Goal: Task Accomplishment & Management: Use online tool/utility

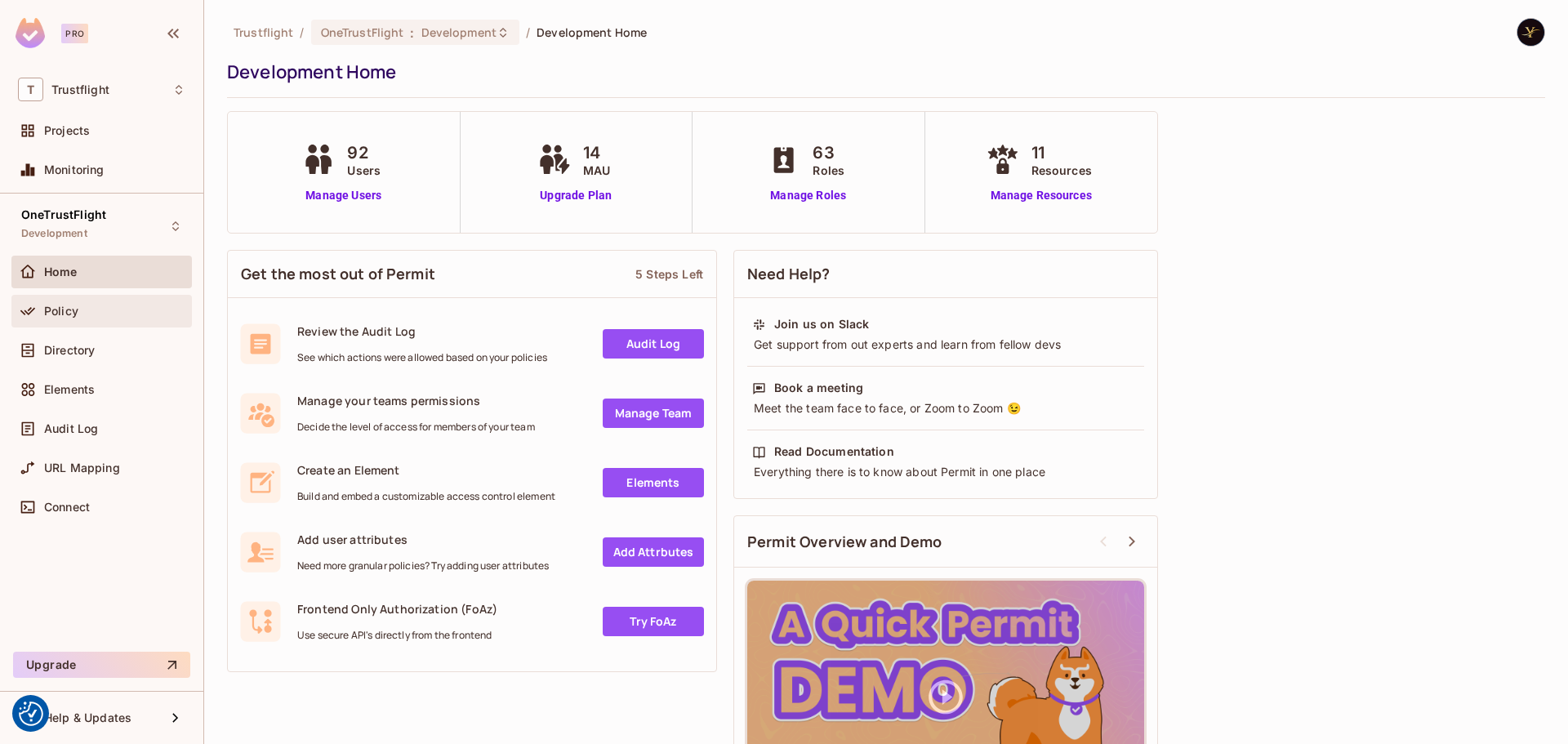
click at [114, 324] on div "Policy" at bounding box center [102, 311] width 181 height 33
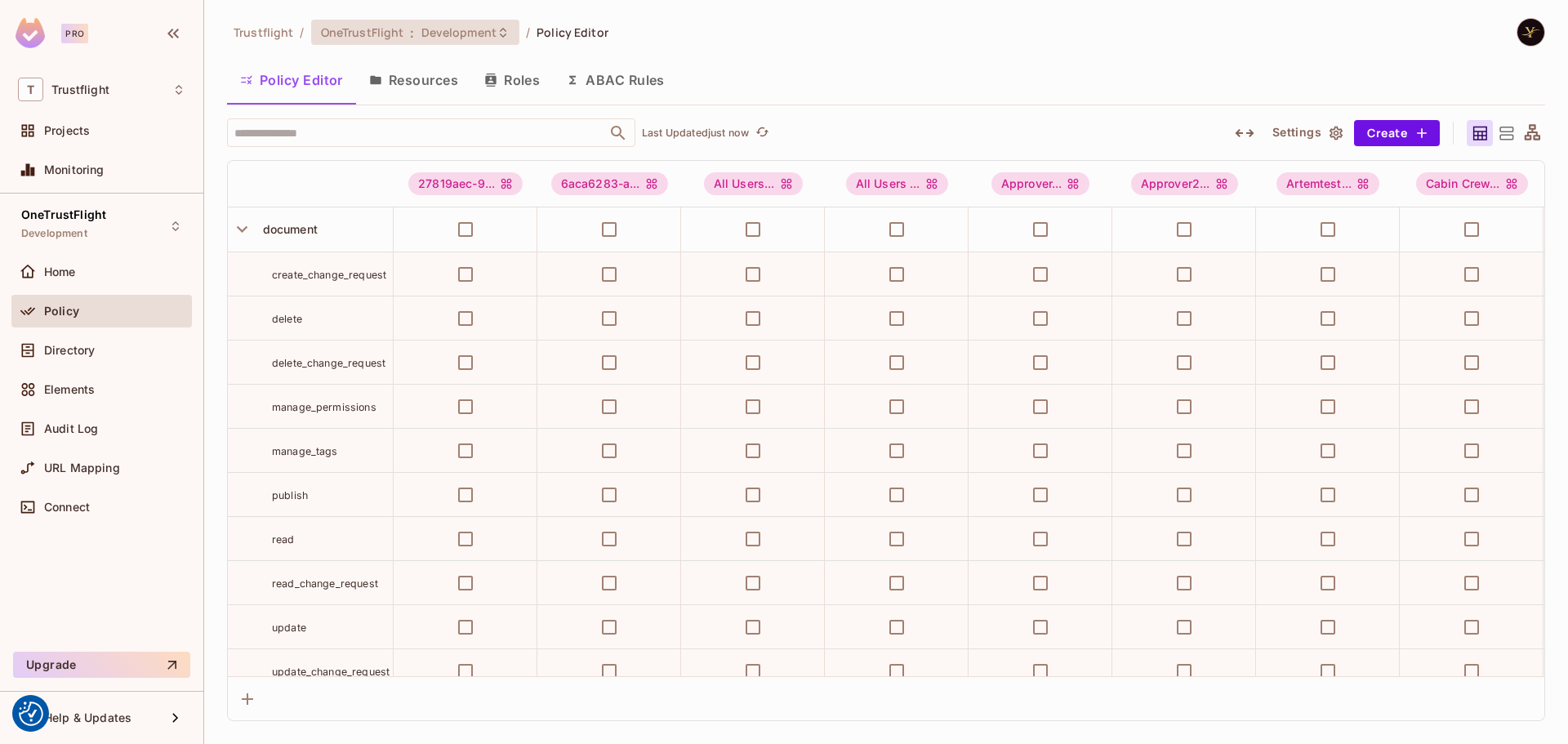
click at [449, 31] on span "Development" at bounding box center [459, 32] width 75 height 15
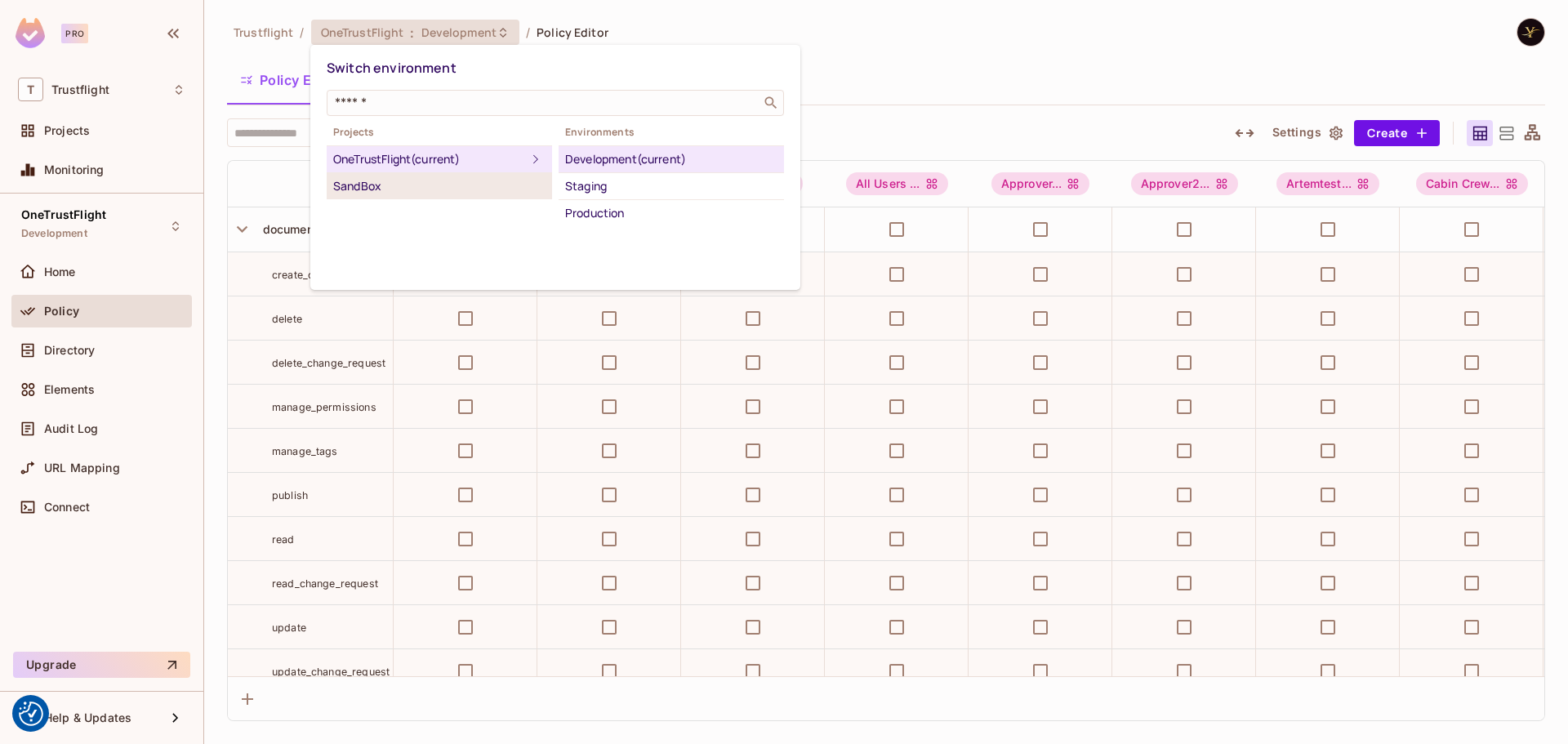
click at [460, 188] on div "SandBox" at bounding box center [439, 186] width 212 height 19
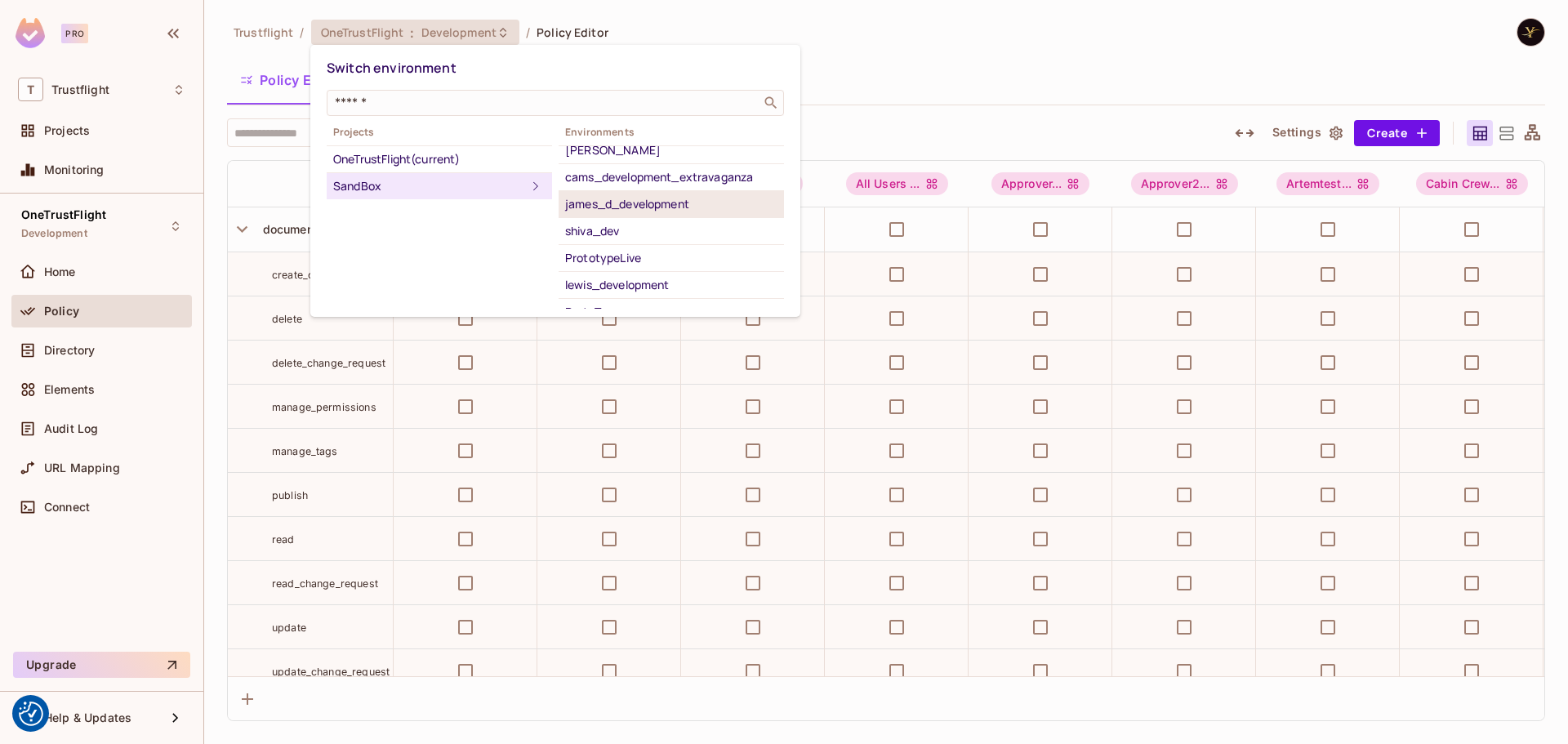
scroll to position [161, 0]
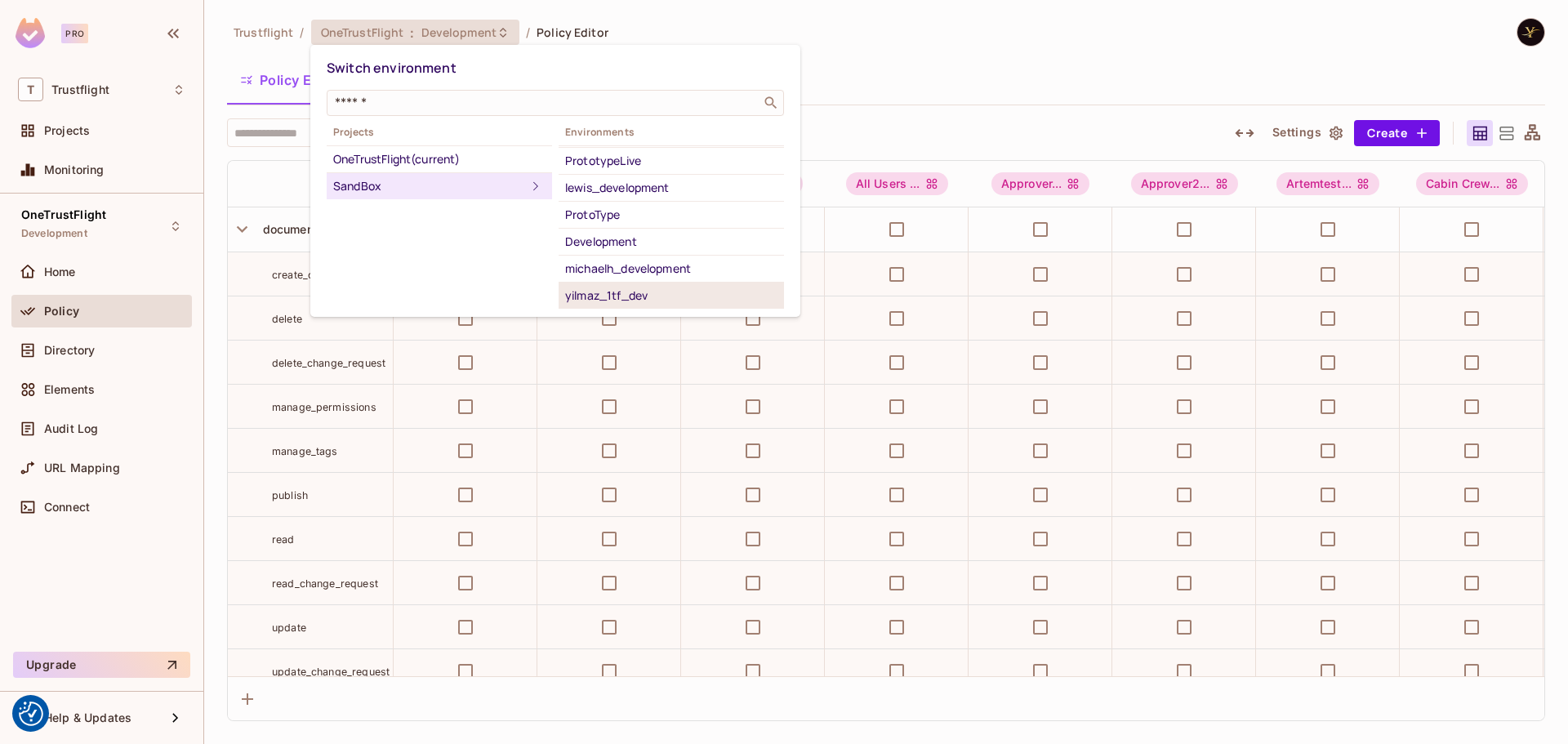
click at [652, 289] on div "yilmaz_1tf_dev" at bounding box center [671, 295] width 212 height 19
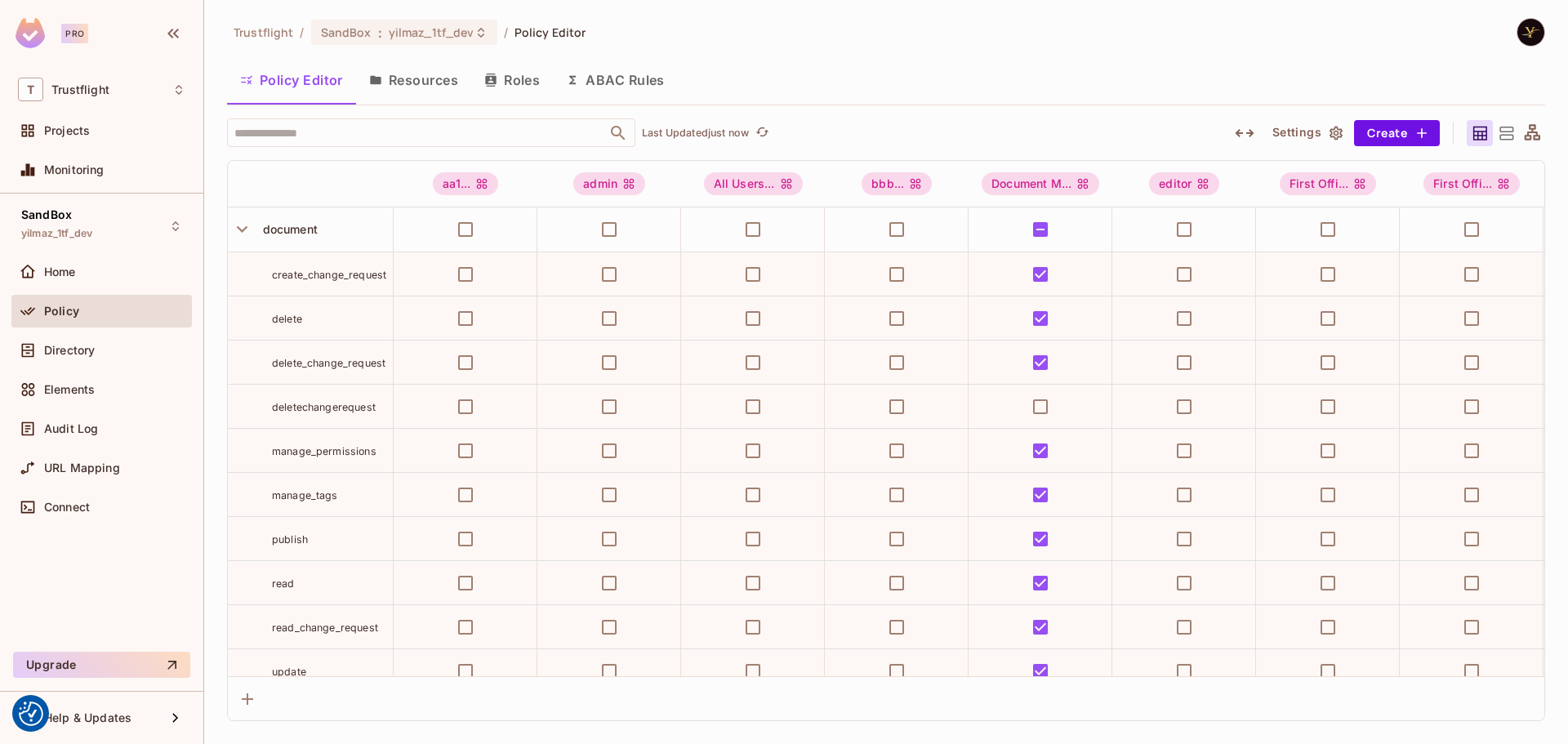
click at [431, 73] on button "Resources" at bounding box center [413, 80] width 115 height 40
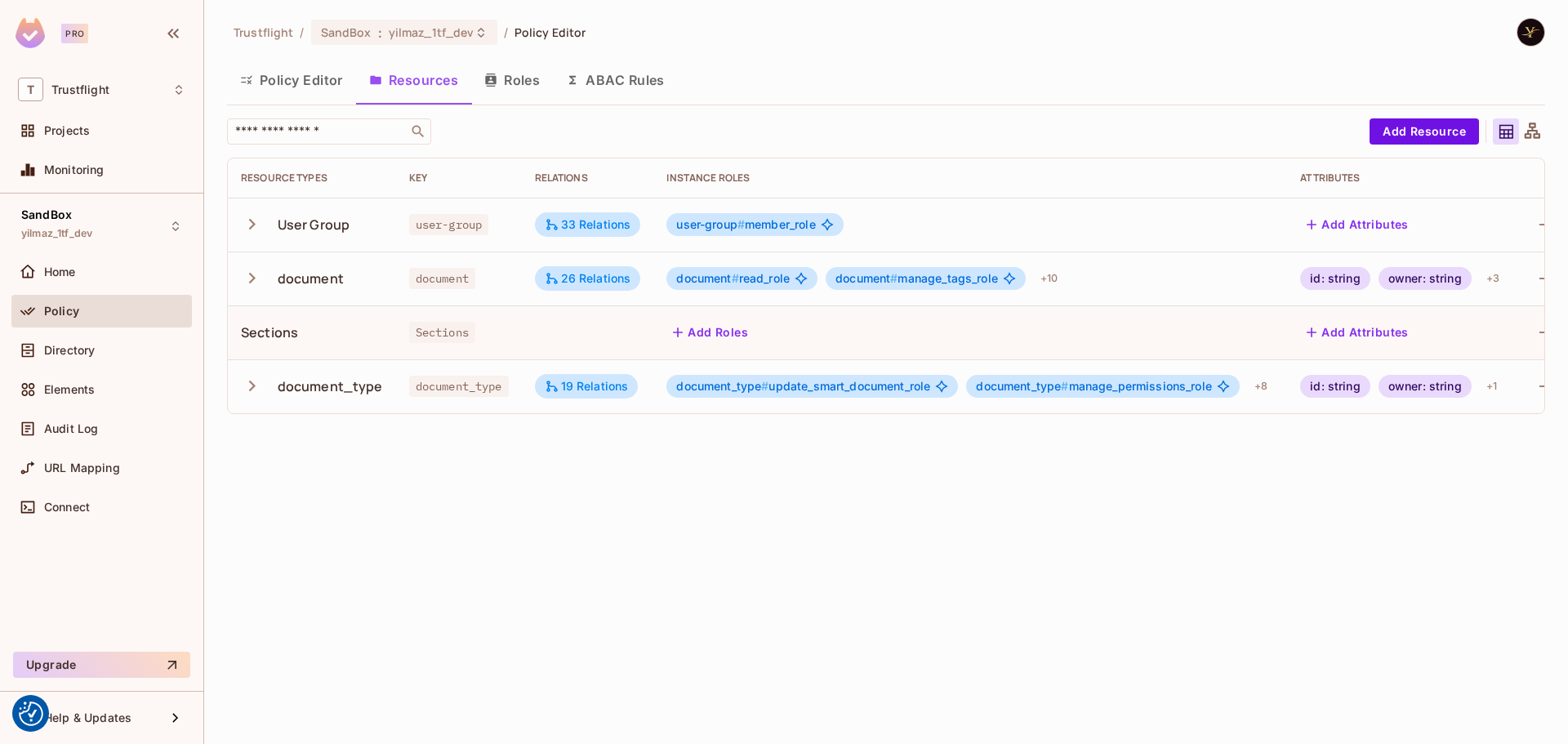
click at [251, 211] on button "button" at bounding box center [256, 224] width 29 height 36
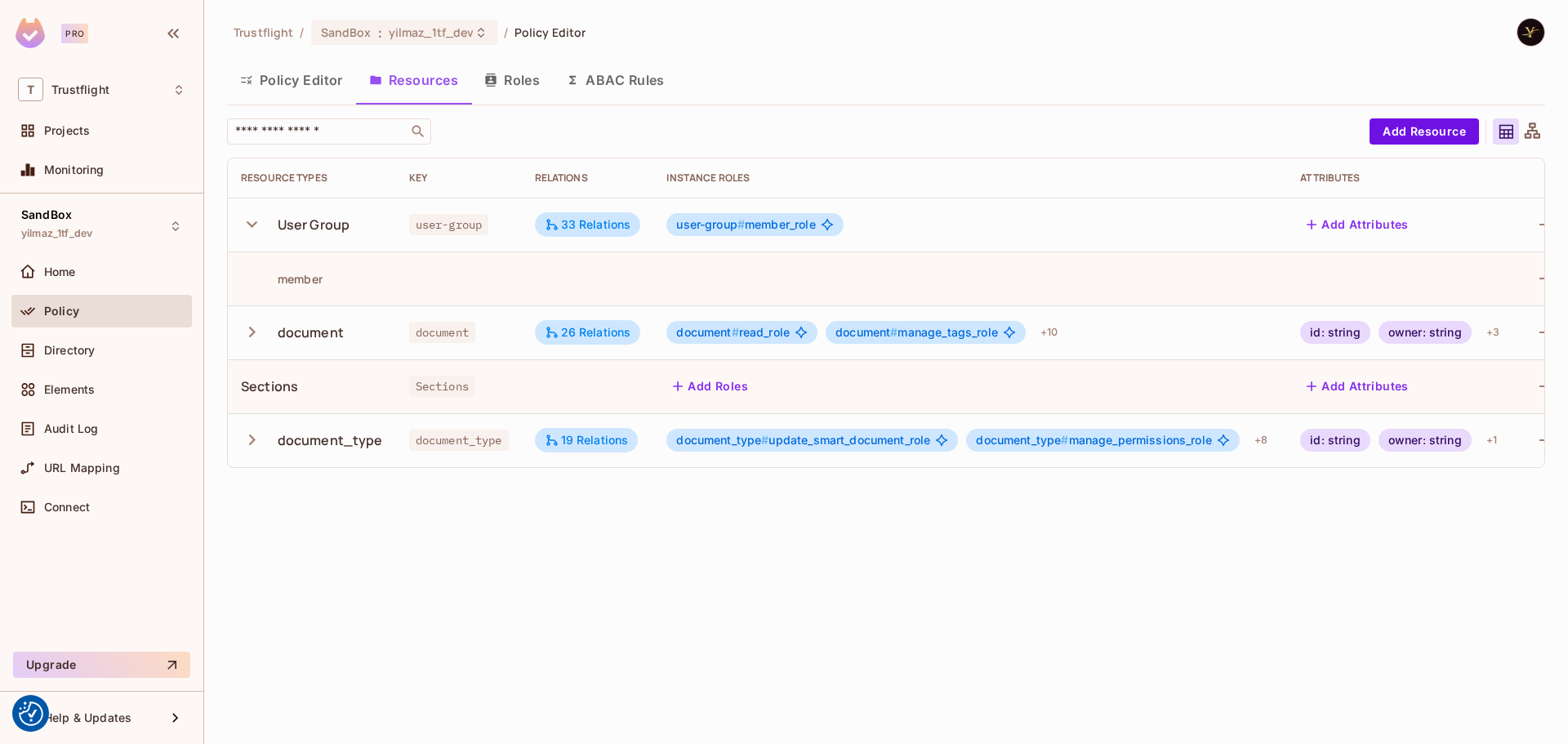
click at [251, 211] on button "button" at bounding box center [256, 224] width 29 height 36
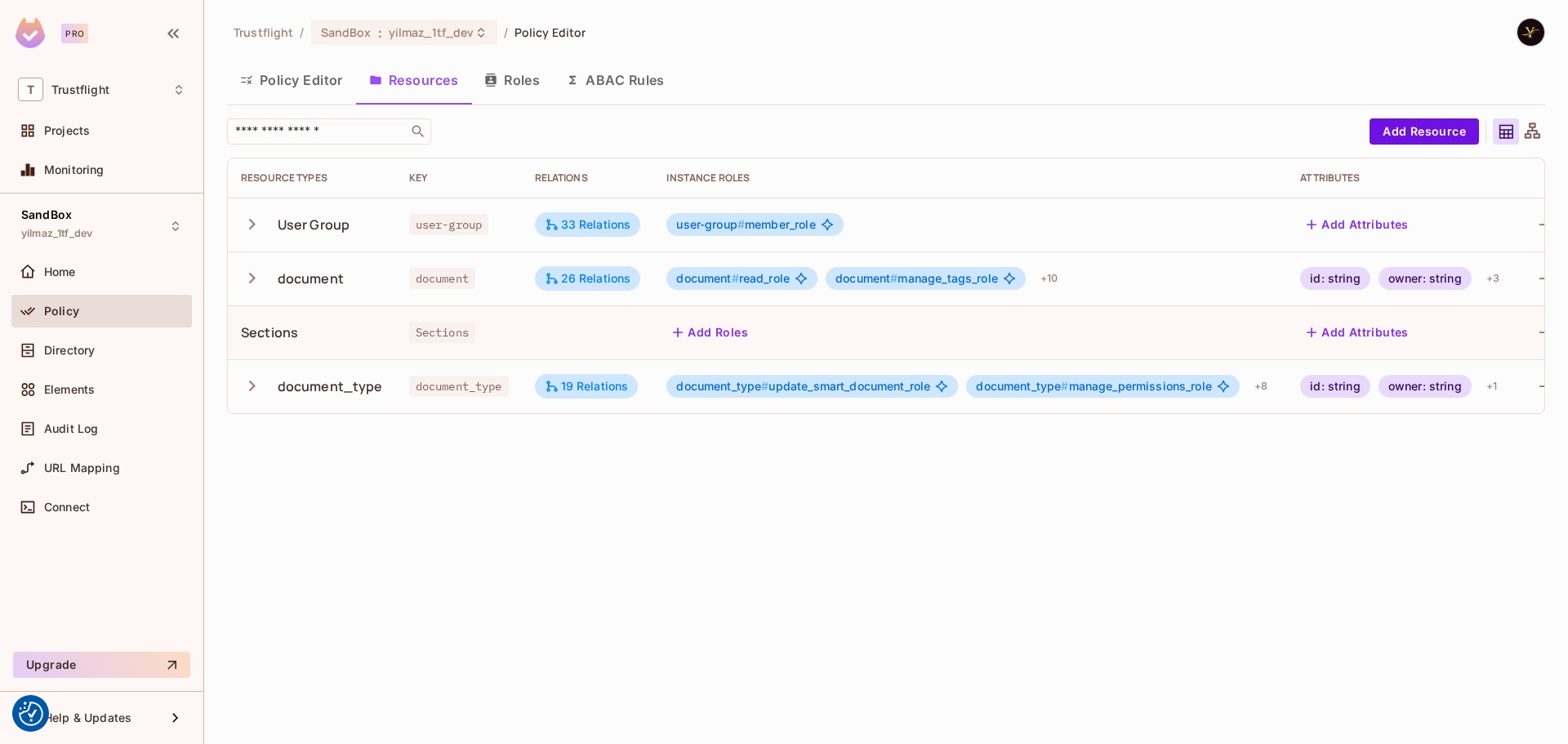
click at [252, 221] on icon "button" at bounding box center [252, 224] width 7 height 11
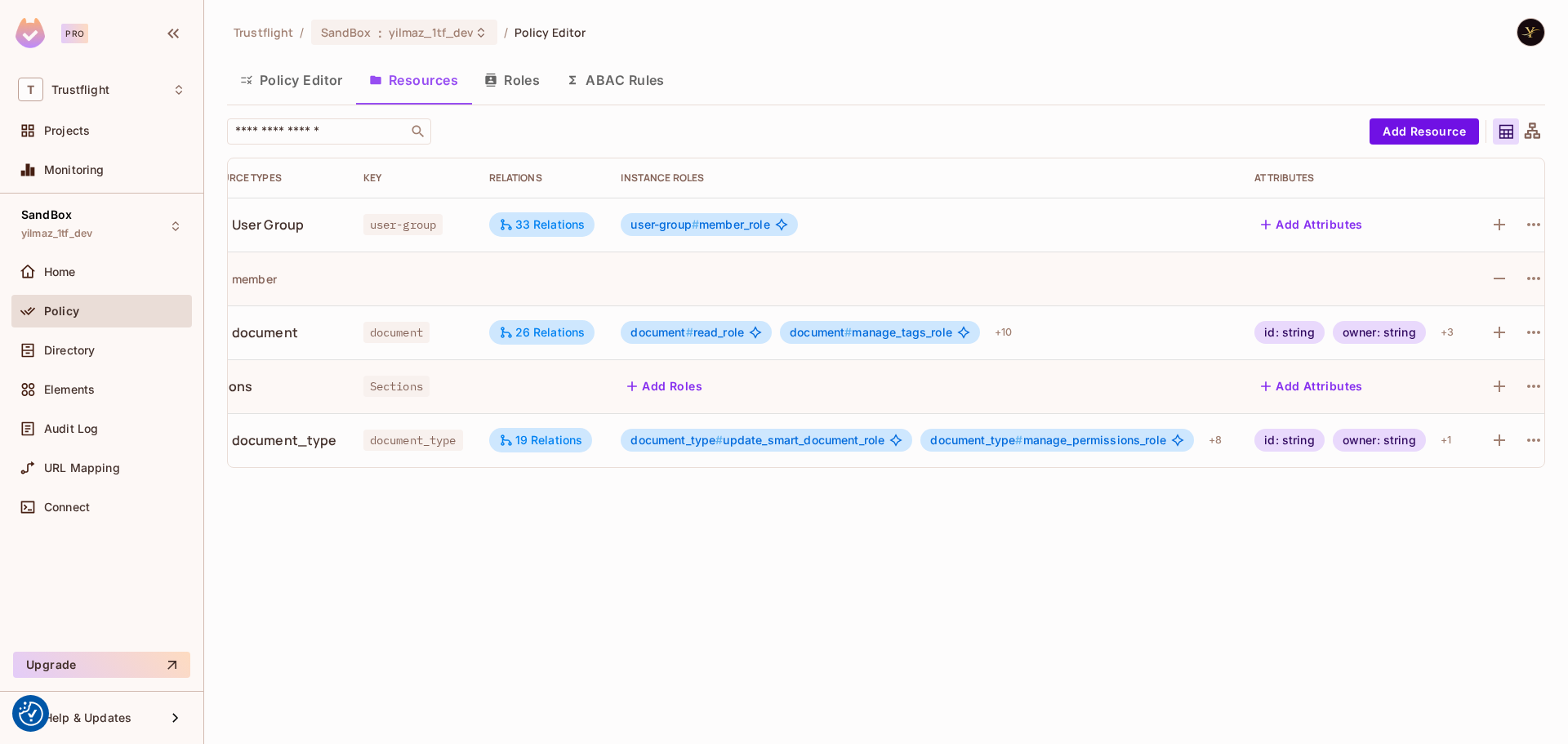
scroll to position [0, 68]
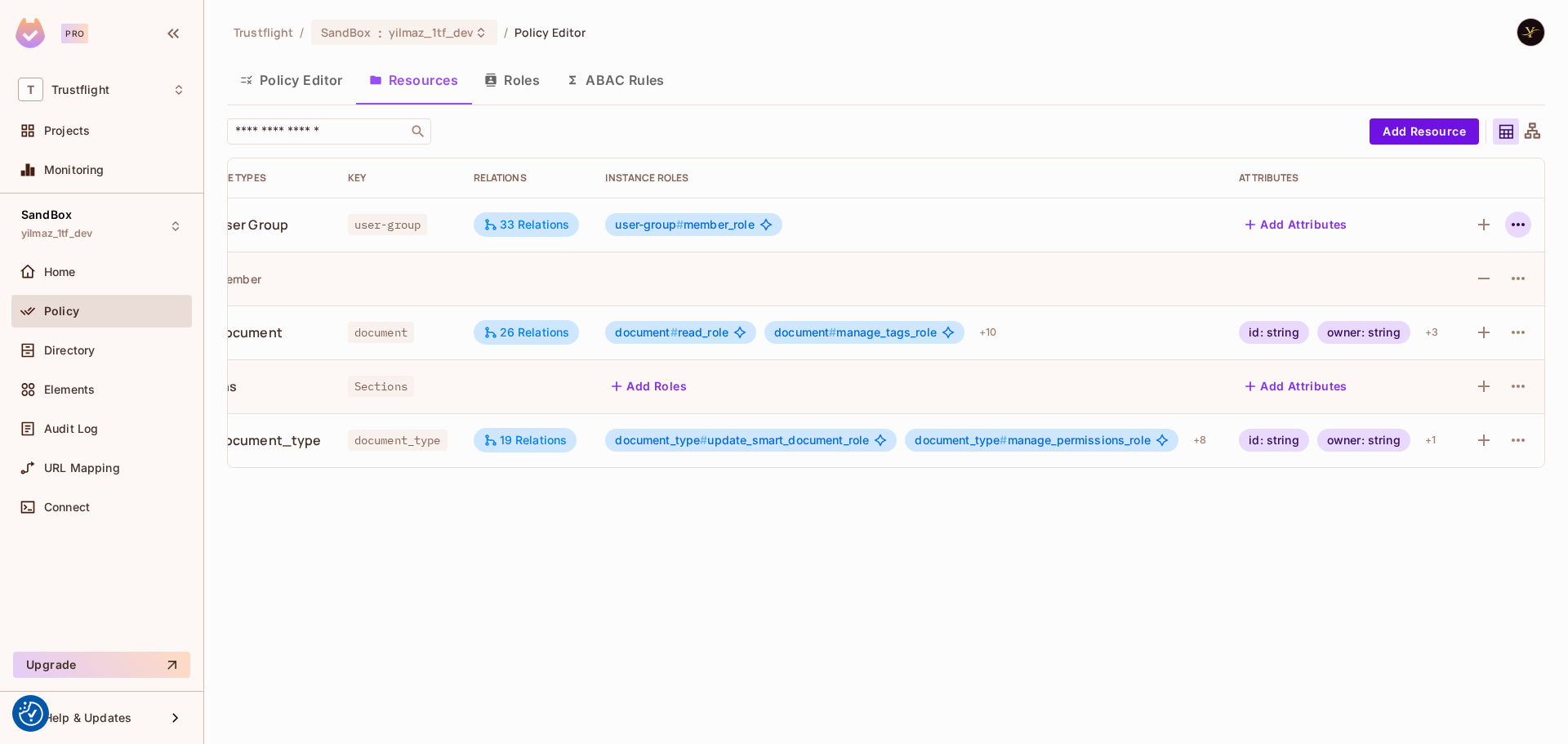
click at [1531, 219] on button "button" at bounding box center [1518, 224] width 26 height 26
click at [1476, 285] on div "Edit Resource" at bounding box center [1448, 288] width 77 height 16
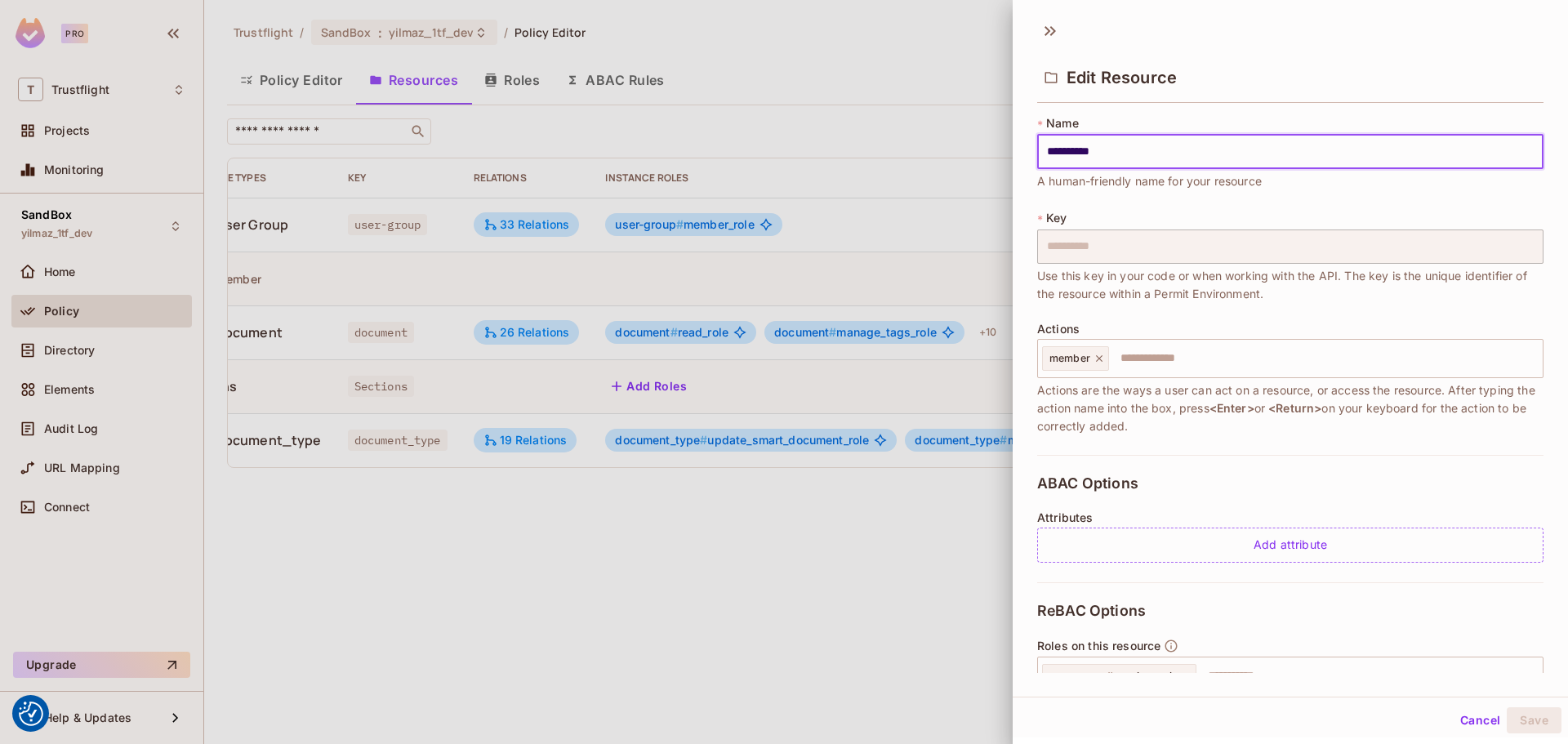
click at [966, 40] on div at bounding box center [784, 372] width 1568 height 744
